Goal: Information Seeking & Learning: Check status

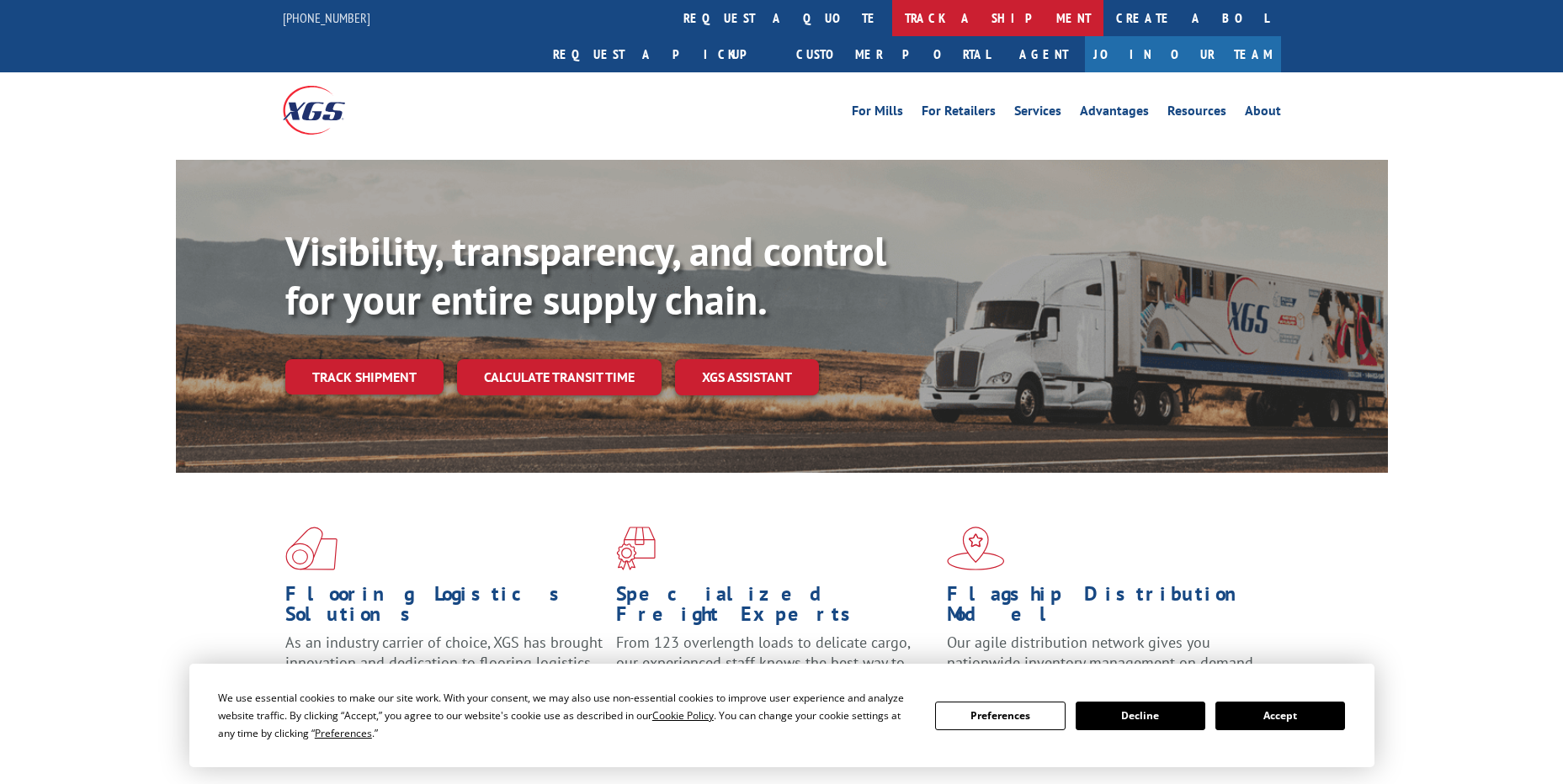
click at [893, 24] on link "track a shipment" at bounding box center [998, 18] width 211 height 36
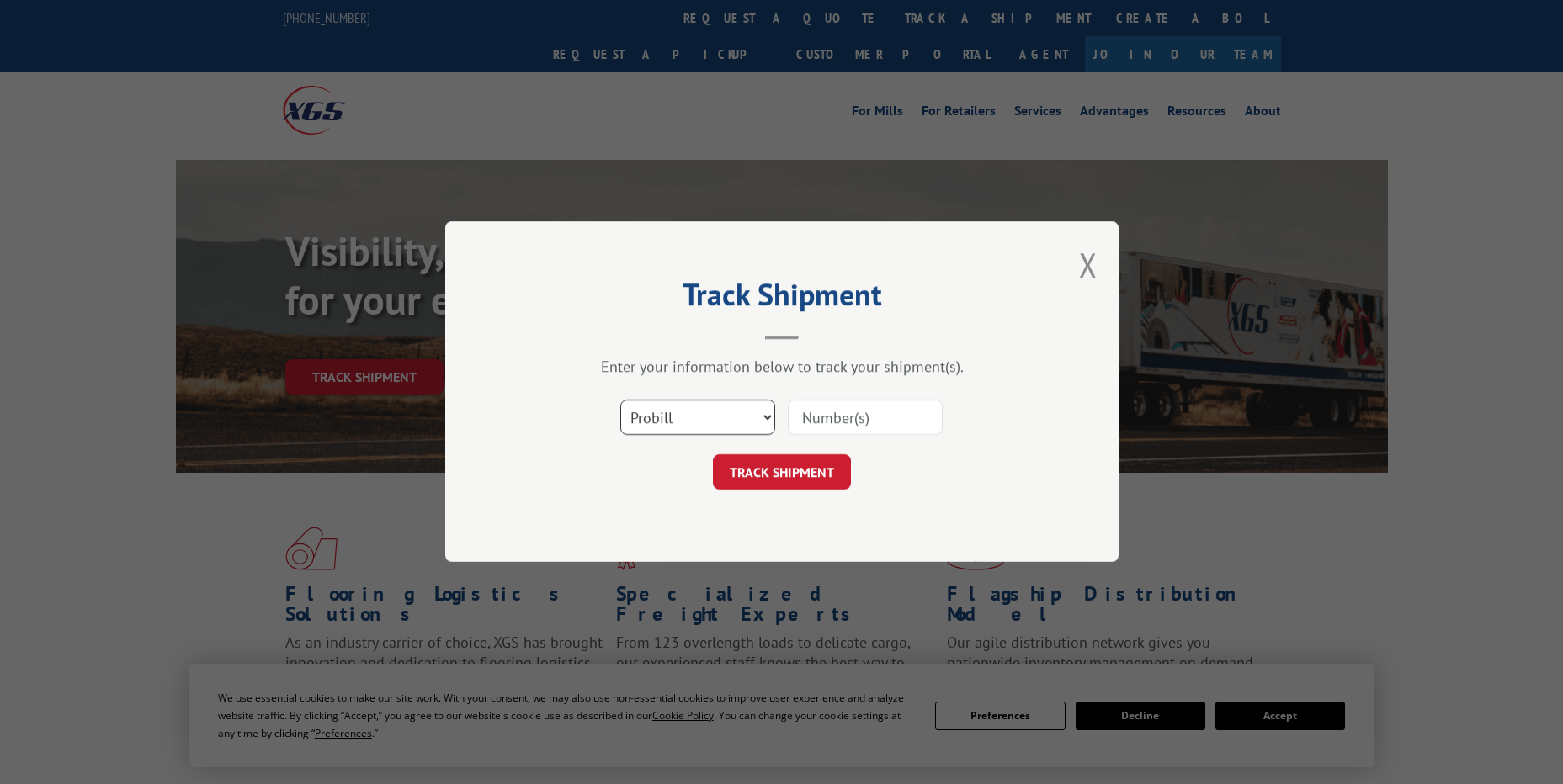
drag, startPoint x: 685, startPoint y: 426, endPoint x: 659, endPoint y: 401, distance: 36.1
click at [685, 426] on select "Select category... Probill BOL PO" at bounding box center [697, 417] width 154 height 35
select select "po"
click at [621, 400] on select "Select category... Probill BOL PO" at bounding box center [697, 417] width 154 height 35
click at [835, 418] on input at bounding box center [865, 417] width 154 height 35
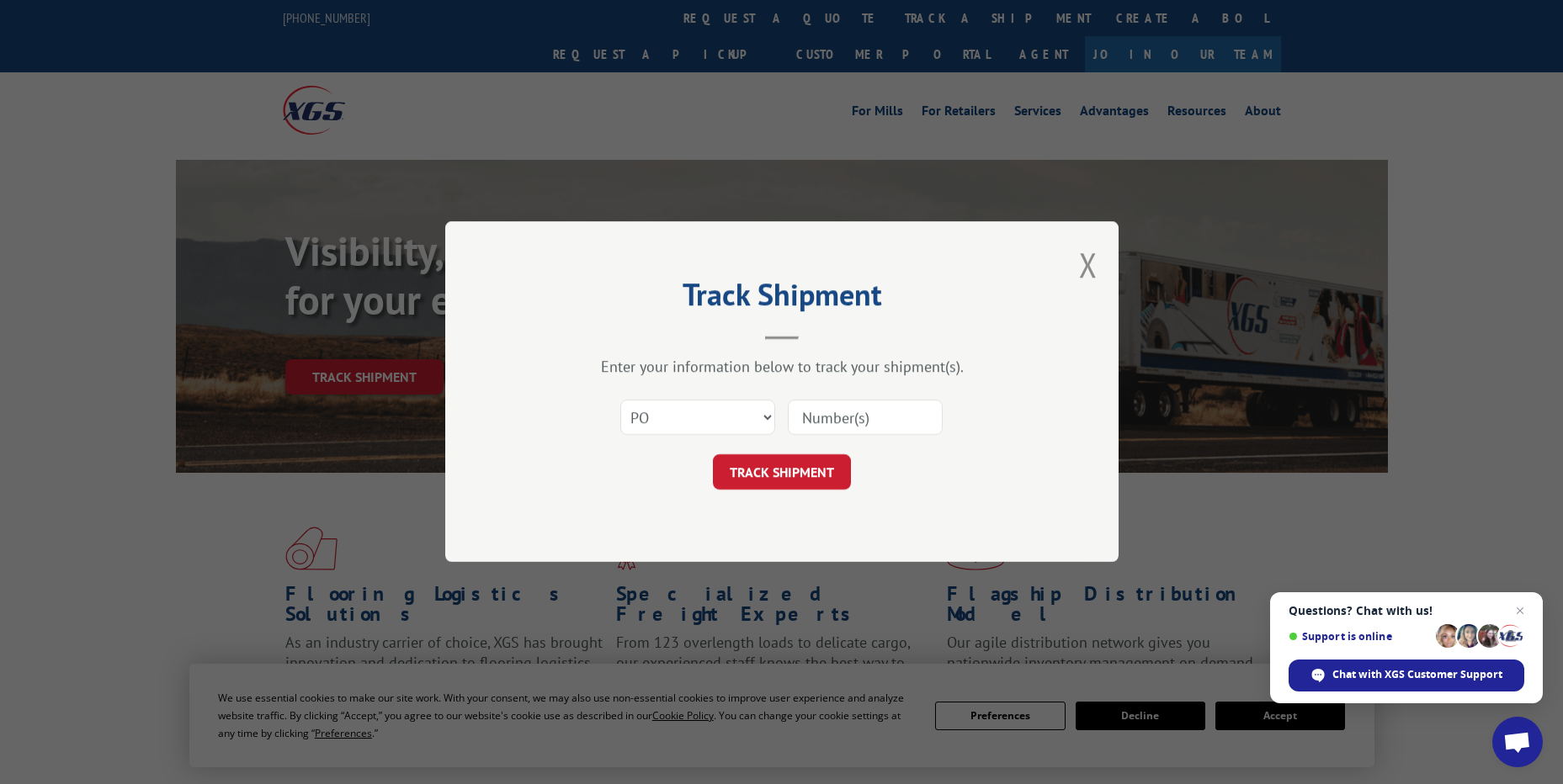
paste input "02507478"
click at [822, 486] on button "TRACK SHIPMENT" at bounding box center [782, 472] width 138 height 35
click at [833, 428] on input "02507478" at bounding box center [865, 417] width 154 height 35
type input "02507478"
click at [807, 477] on button "TRACK SHIPMENT" at bounding box center [782, 472] width 138 height 35
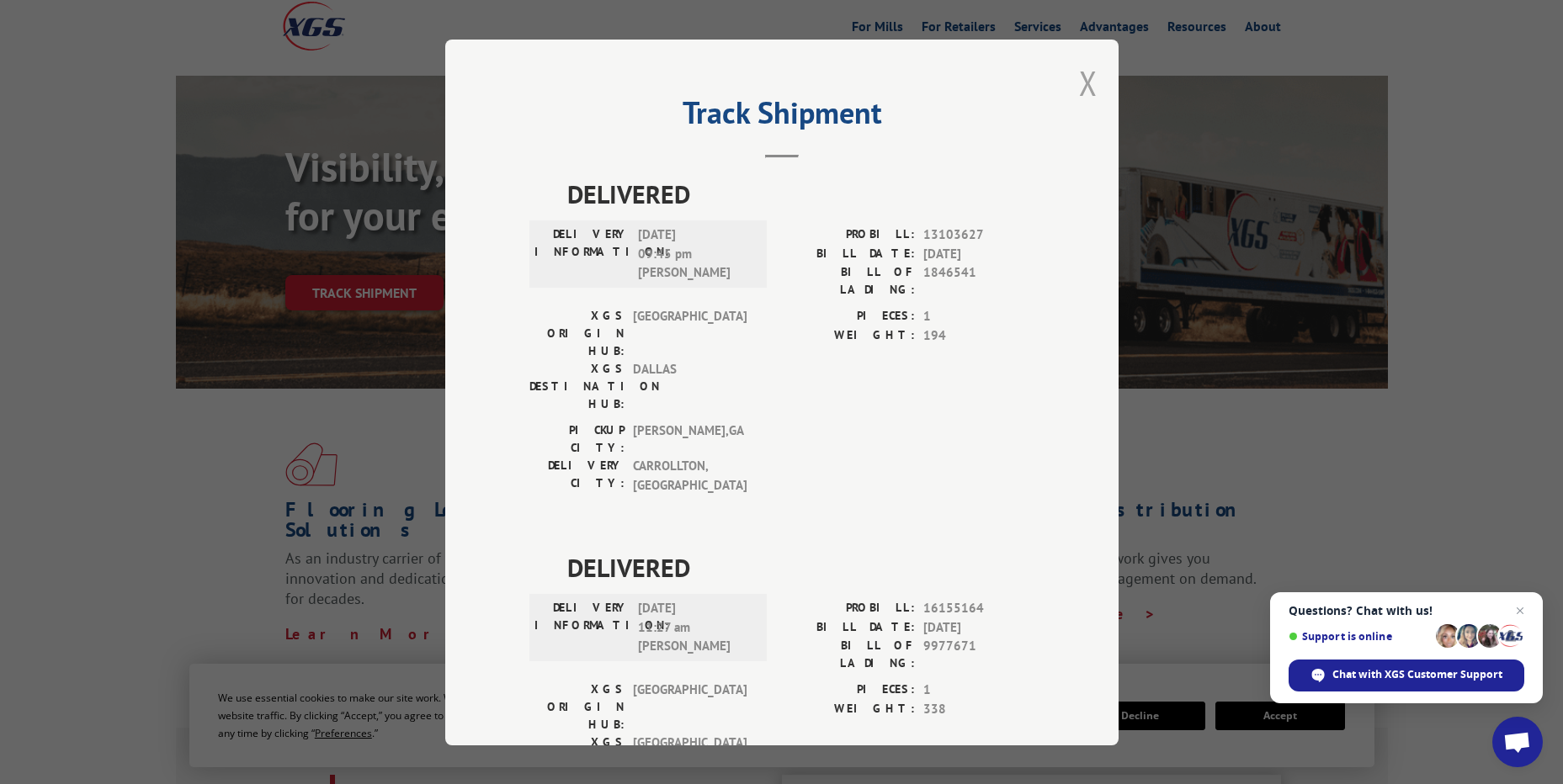
click at [1079, 92] on button "Close modal" at bounding box center [1088, 82] width 18 height 44
